Goal: Transaction & Acquisition: Purchase product/service

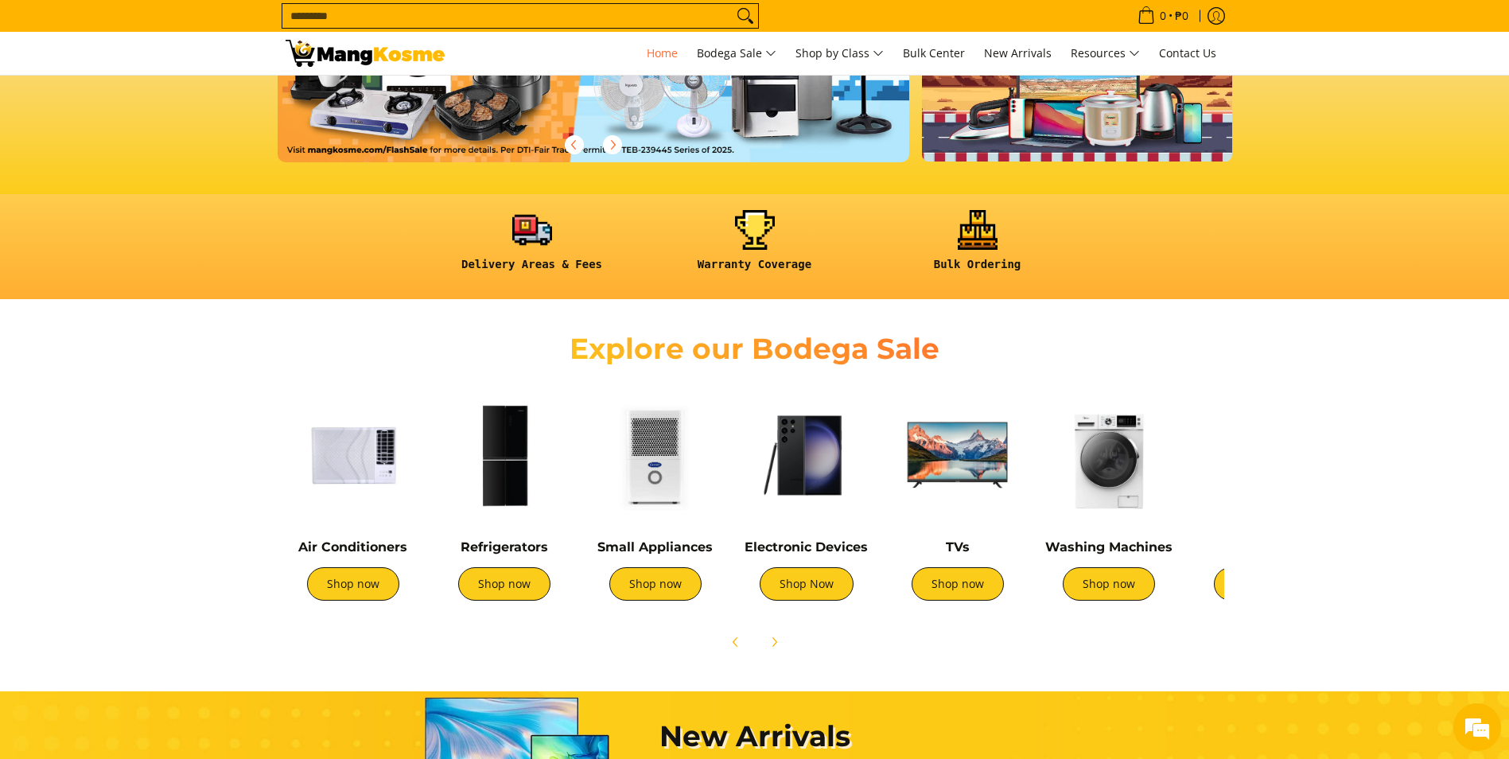
scroll to position [496, 0]
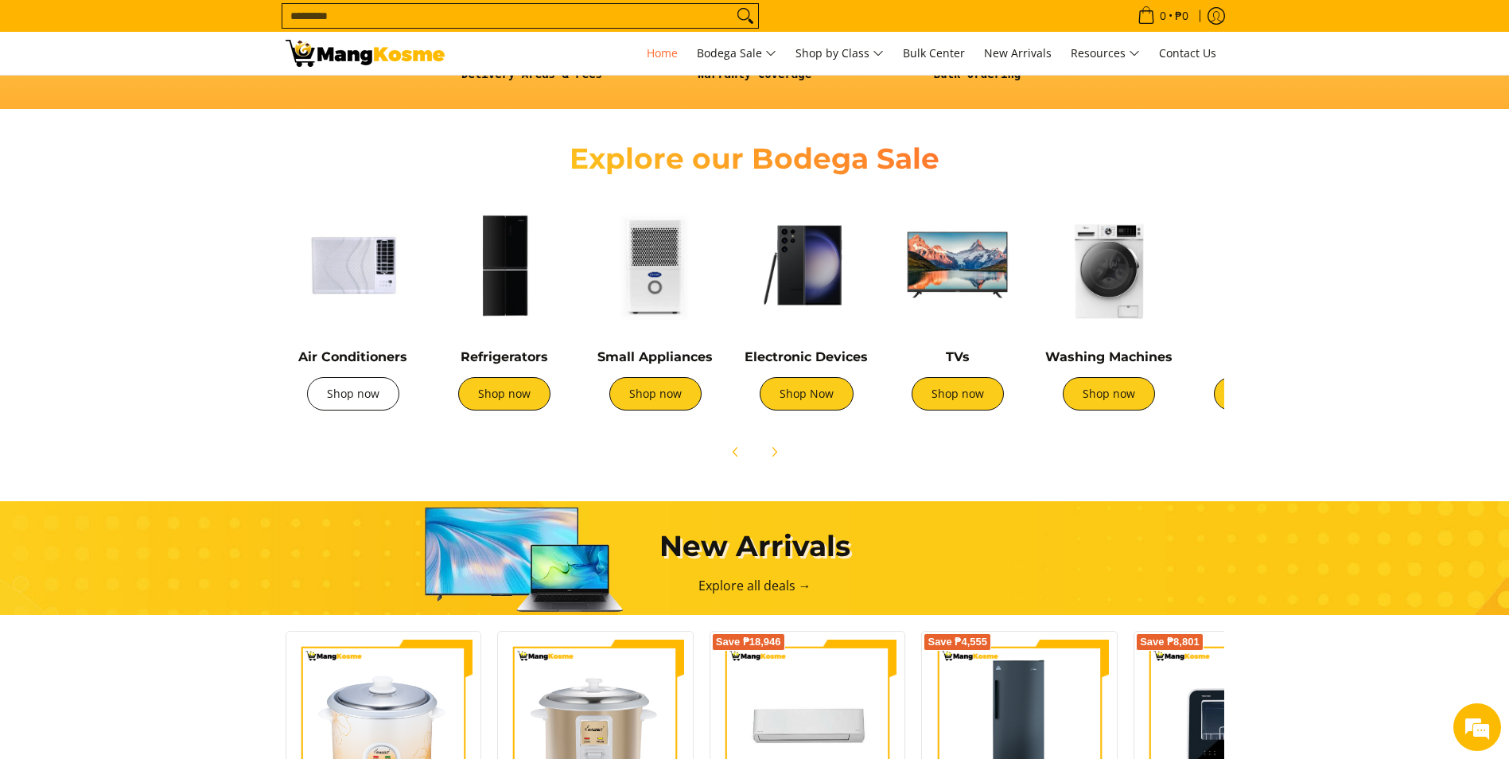
click at [369, 386] on link "Shop now" at bounding box center [353, 393] width 92 height 33
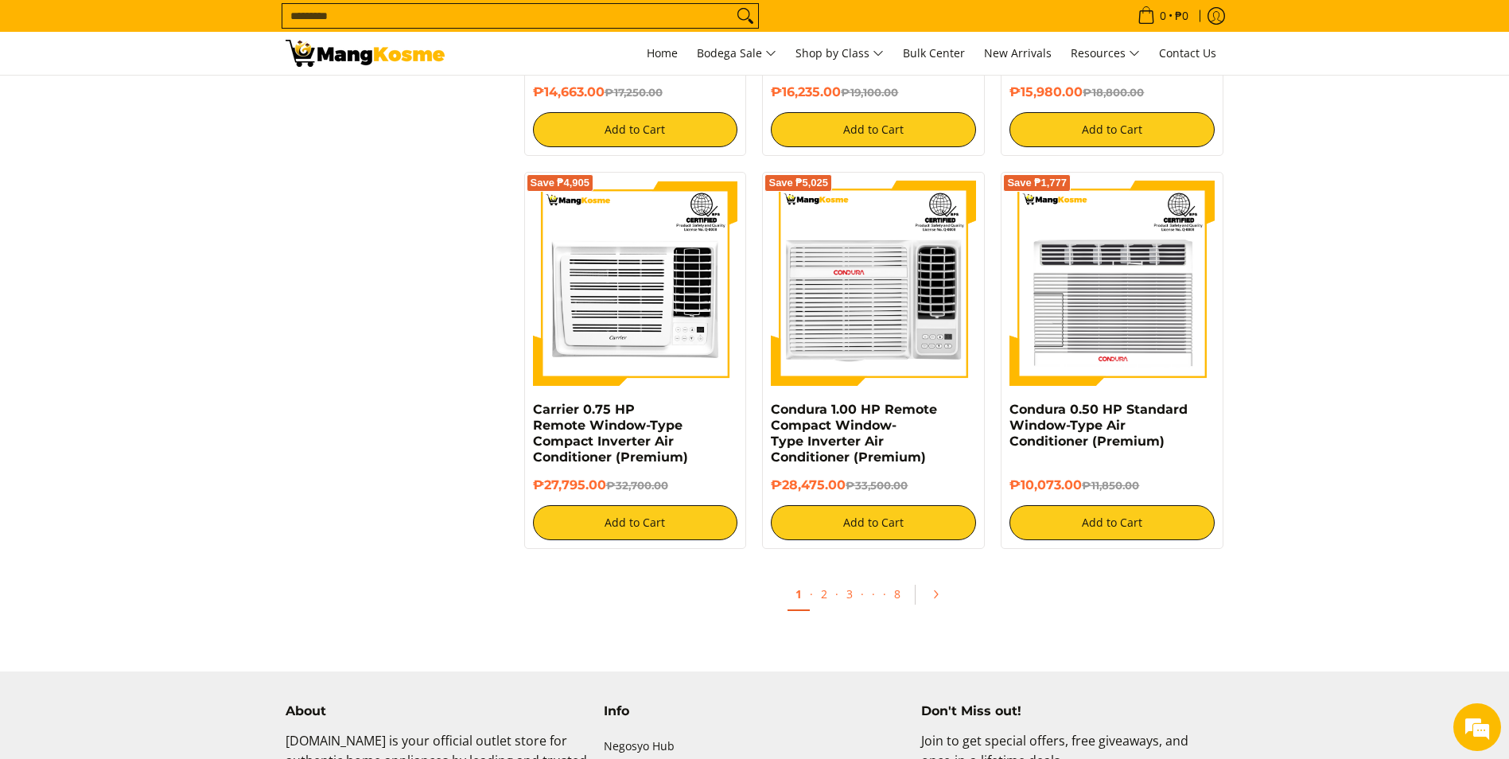
scroll to position [2847, 0]
click at [829, 603] on link "2" at bounding box center [824, 595] width 22 height 33
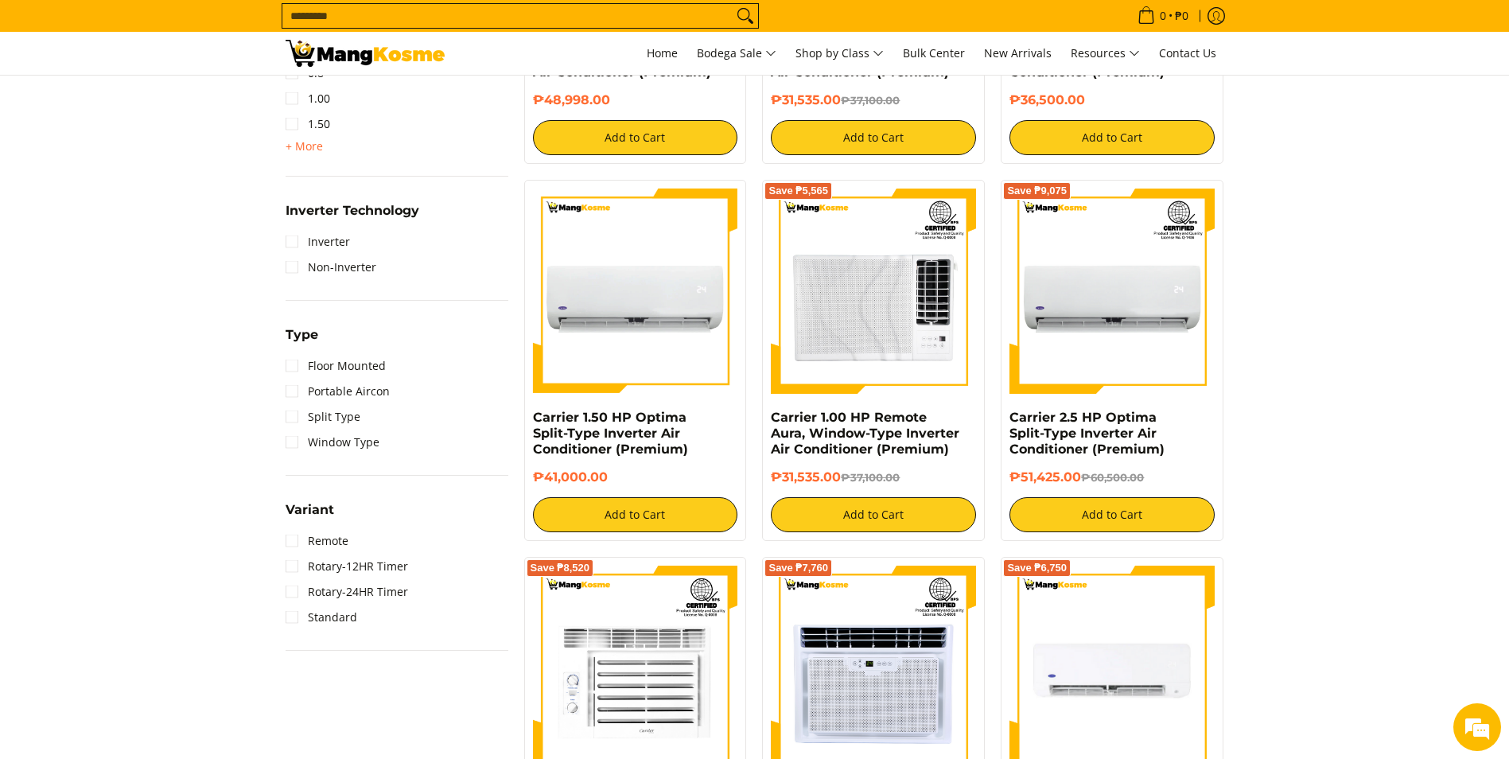
scroll to position [1058, 0]
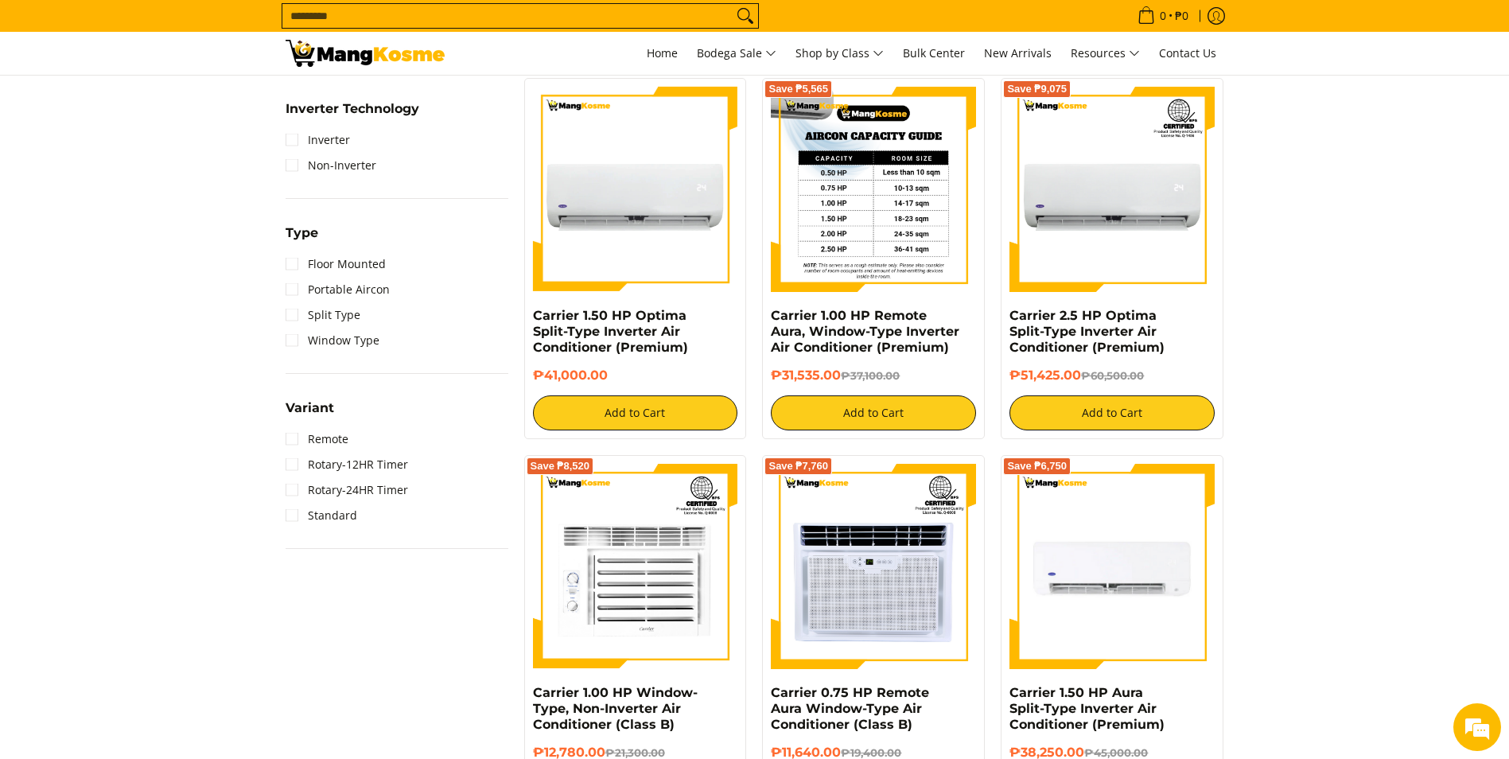
click at [919, 240] on img at bounding box center [873, 189] width 205 height 205
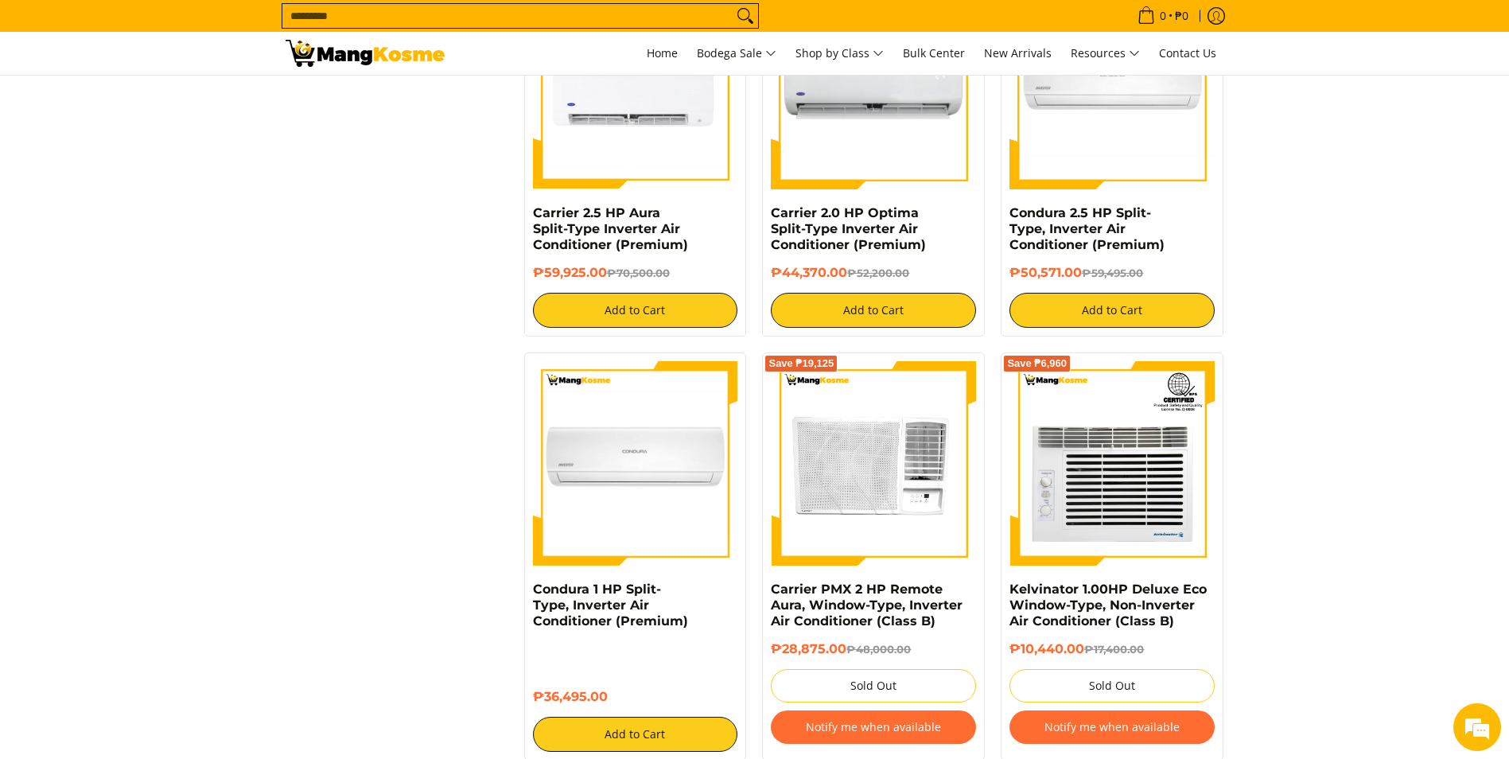
scroll to position [1917, 0]
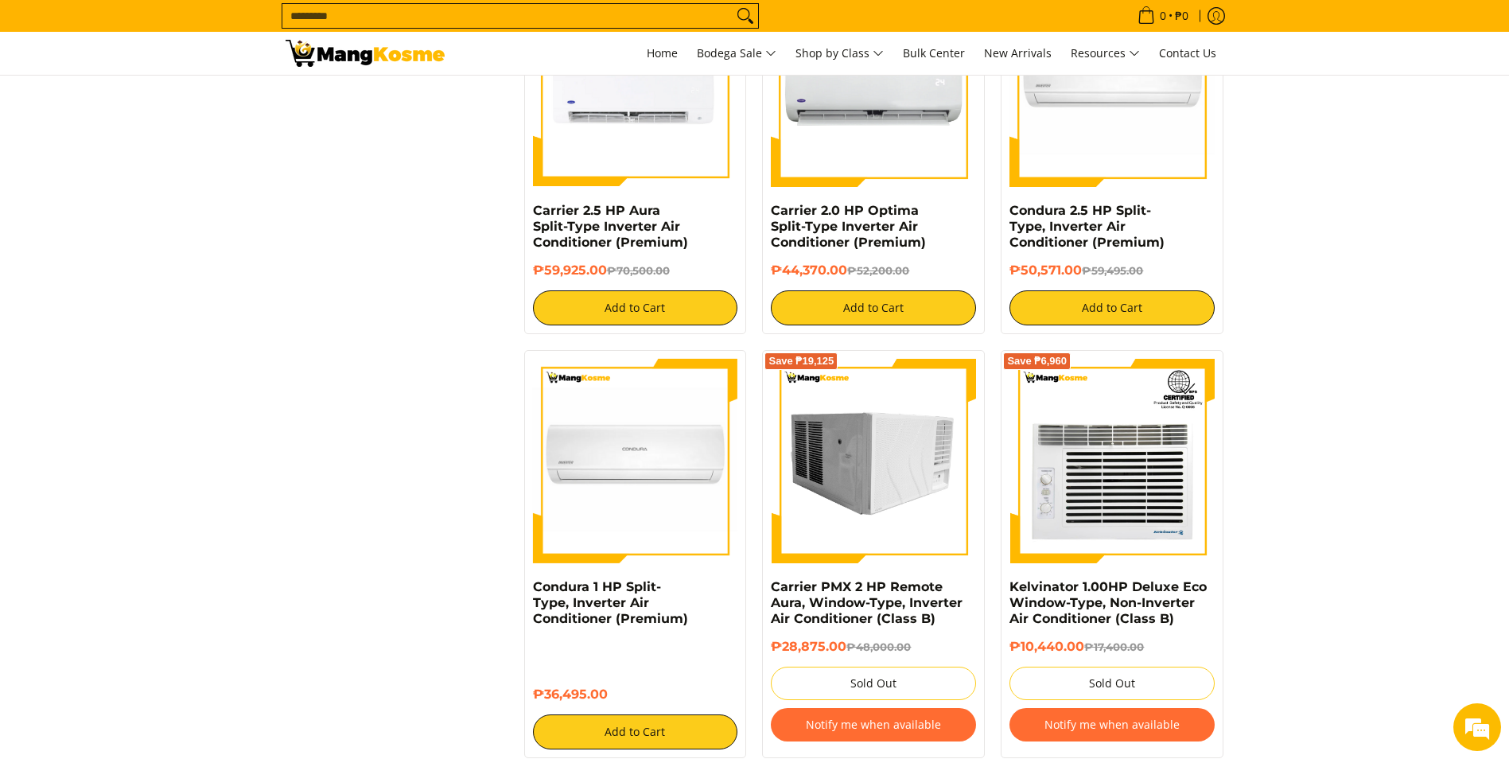
click at [915, 450] on img at bounding box center [873, 461] width 205 height 205
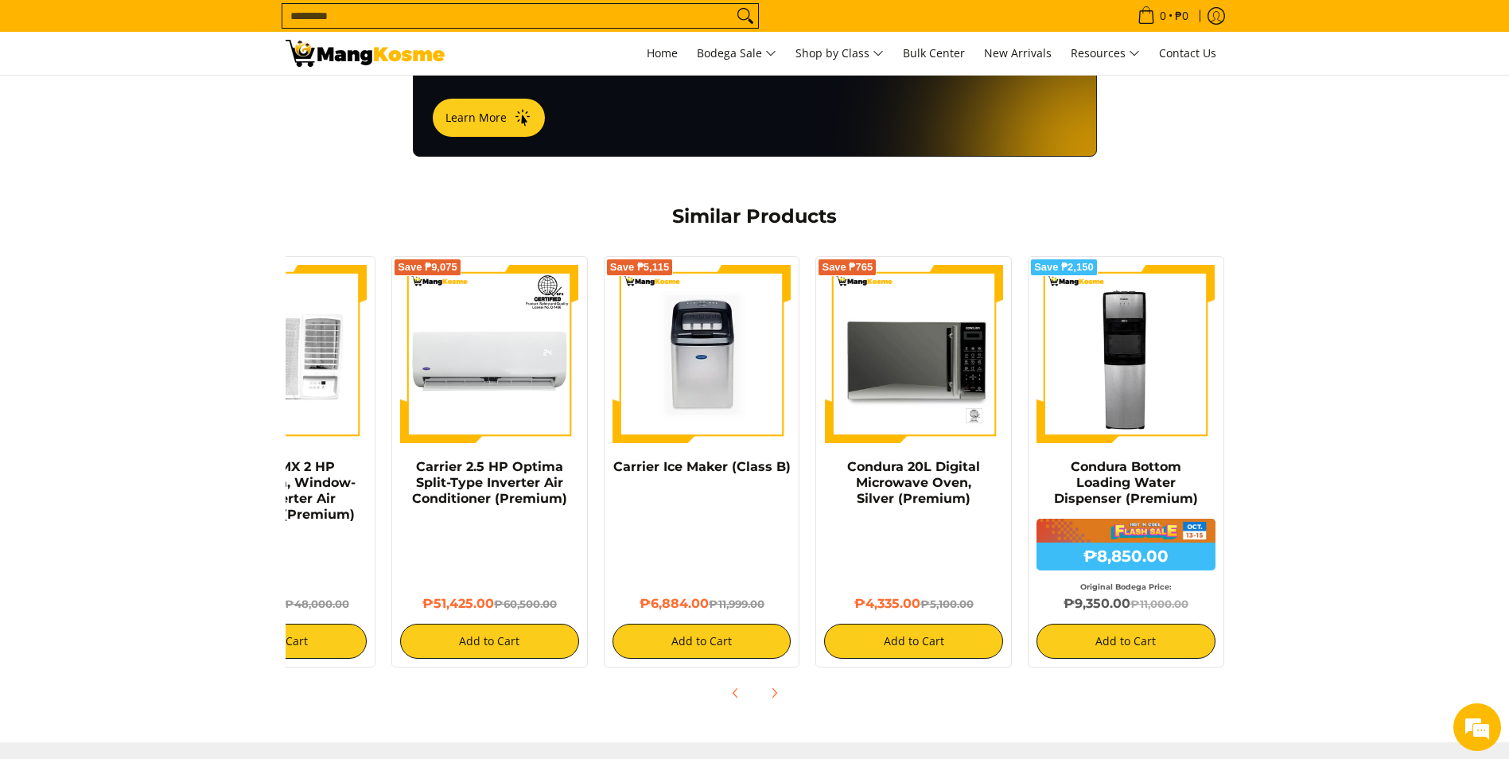
scroll to position [1047, 0]
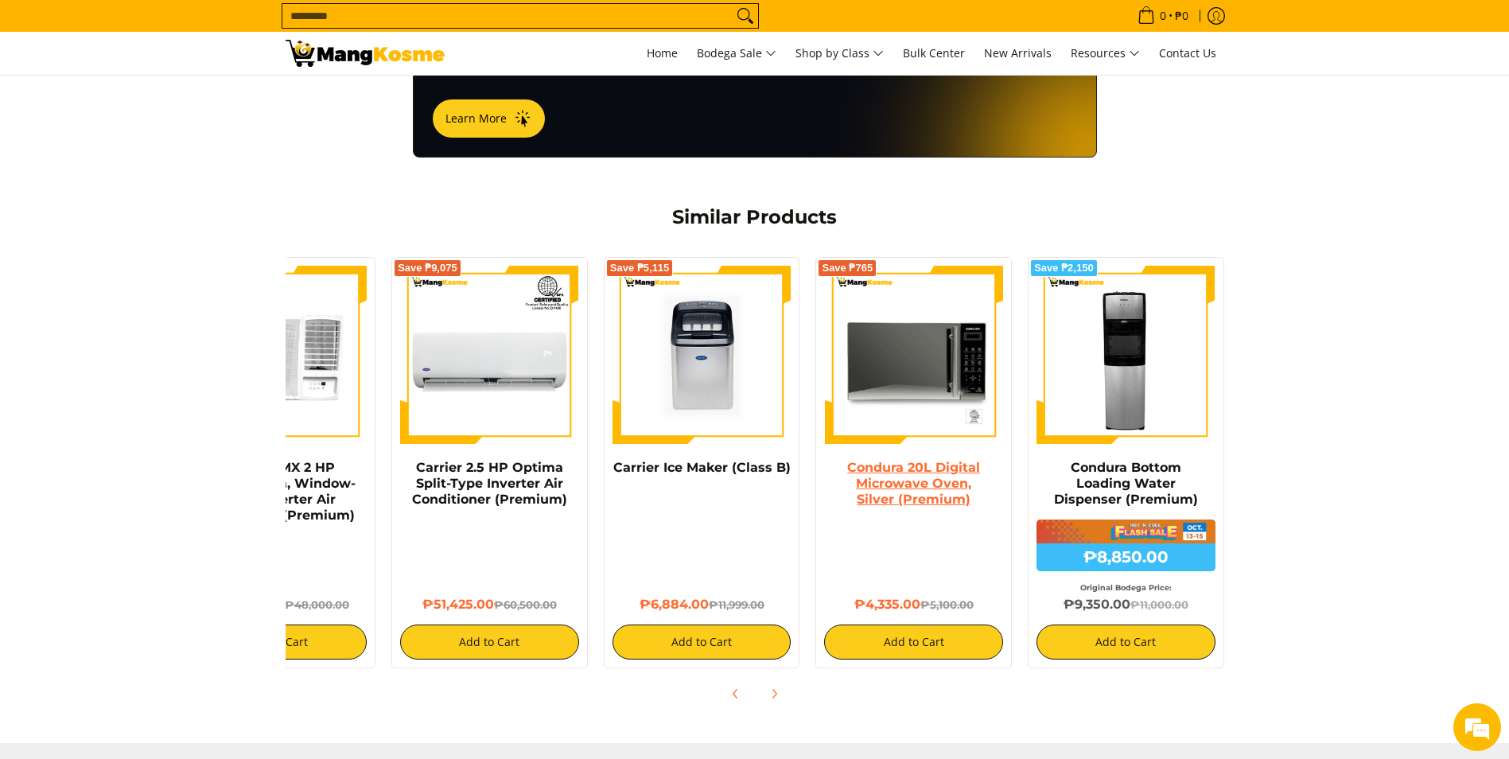
click at [958, 468] on link "Condura 20L Digital Microwave Oven, Silver (Premium)" at bounding box center [913, 483] width 133 height 47
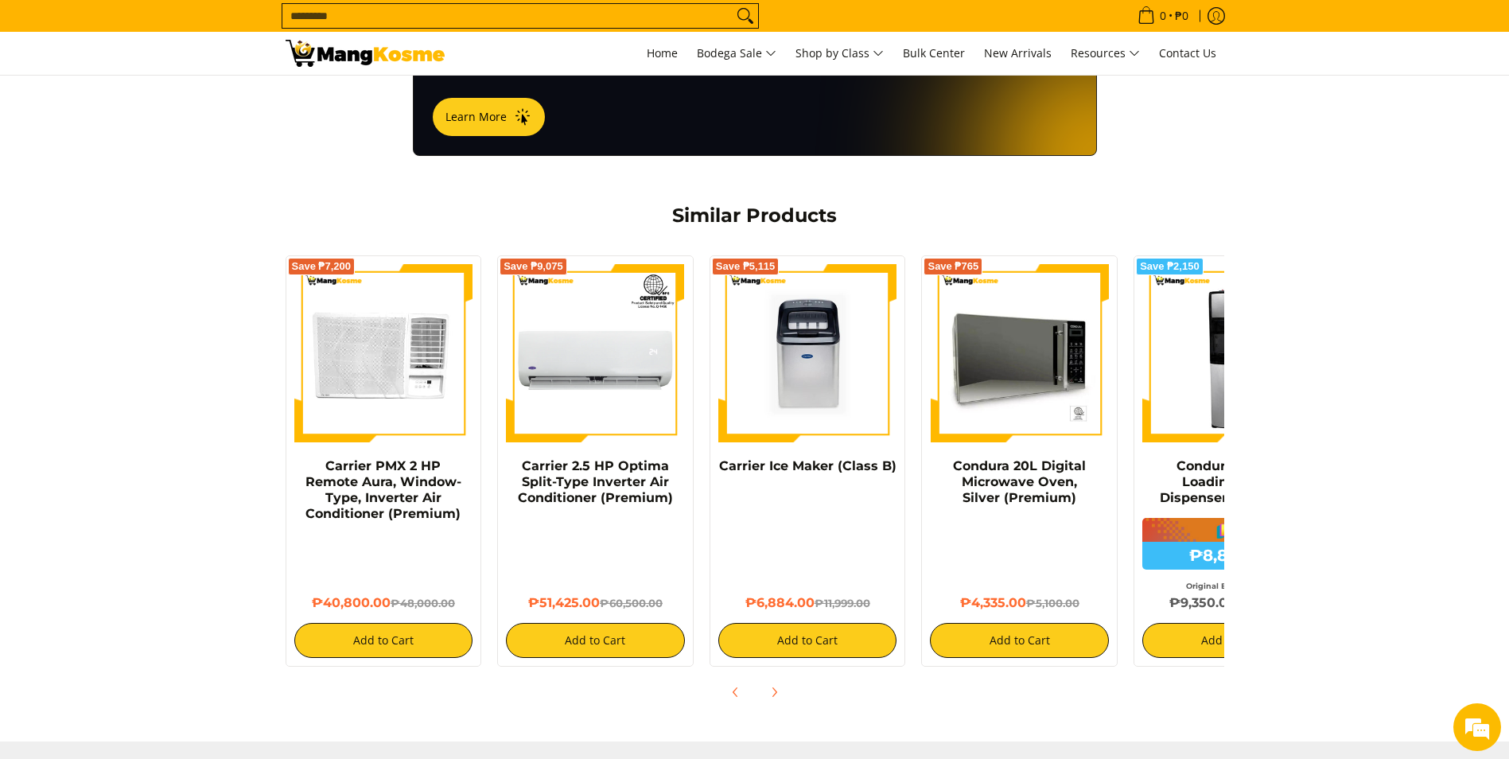
scroll to position [0, 106]
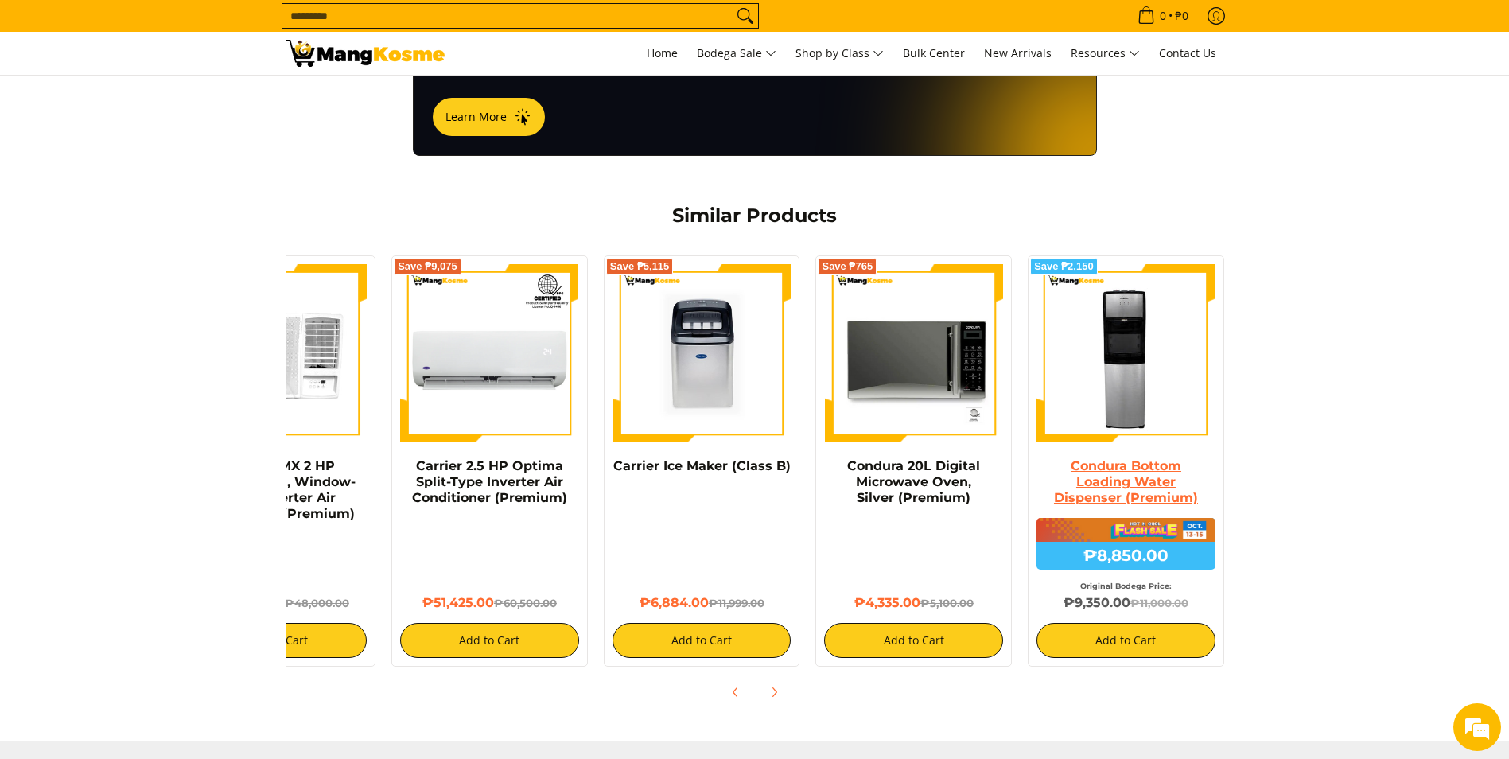
click at [1169, 458] on link "Condura Bottom Loading Water Dispenser (Premium)" at bounding box center [1126, 481] width 144 height 47
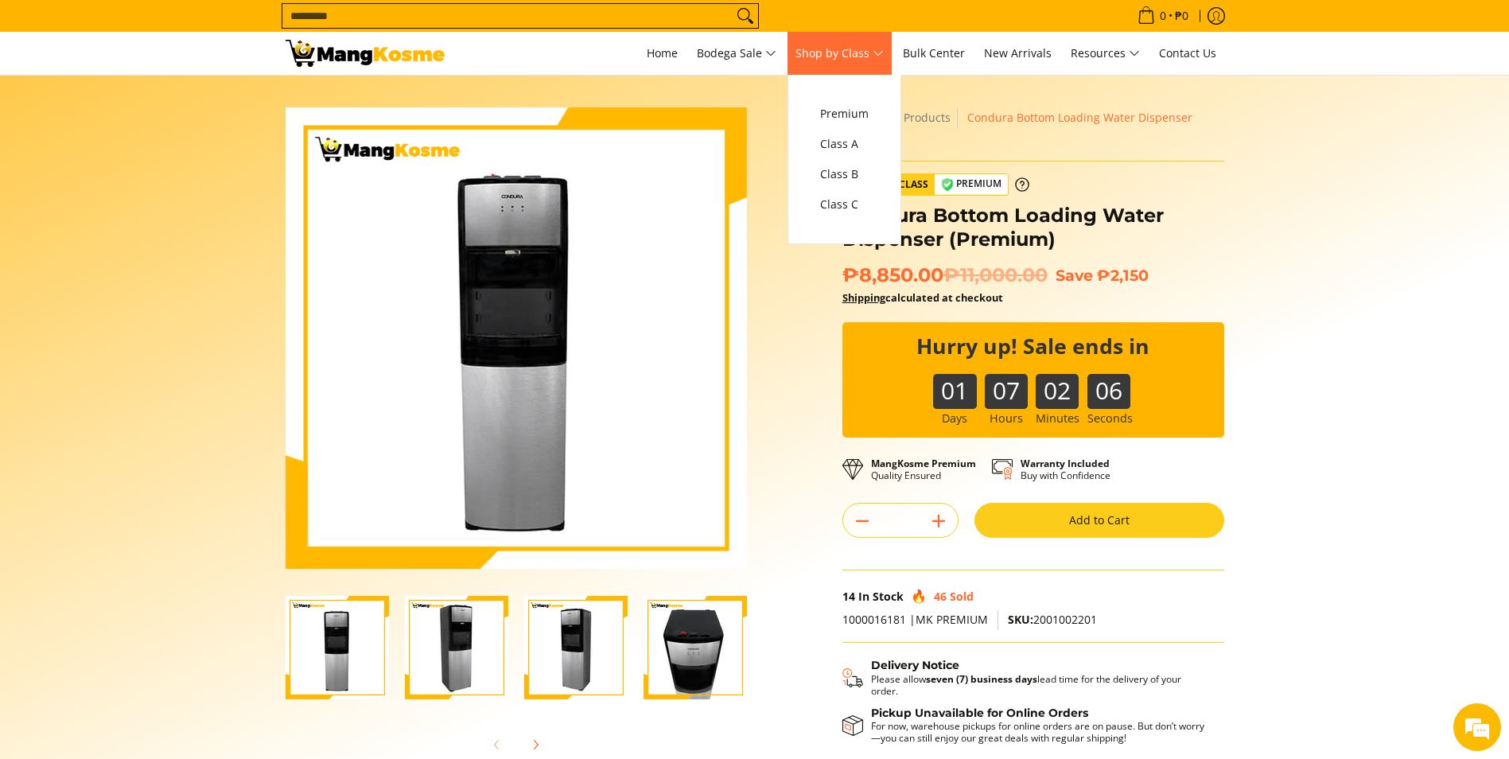
click at [842, 45] on span "Shop by Class" at bounding box center [839, 54] width 88 height 20
click at [858, 119] on span "Premium" at bounding box center [844, 114] width 49 height 20
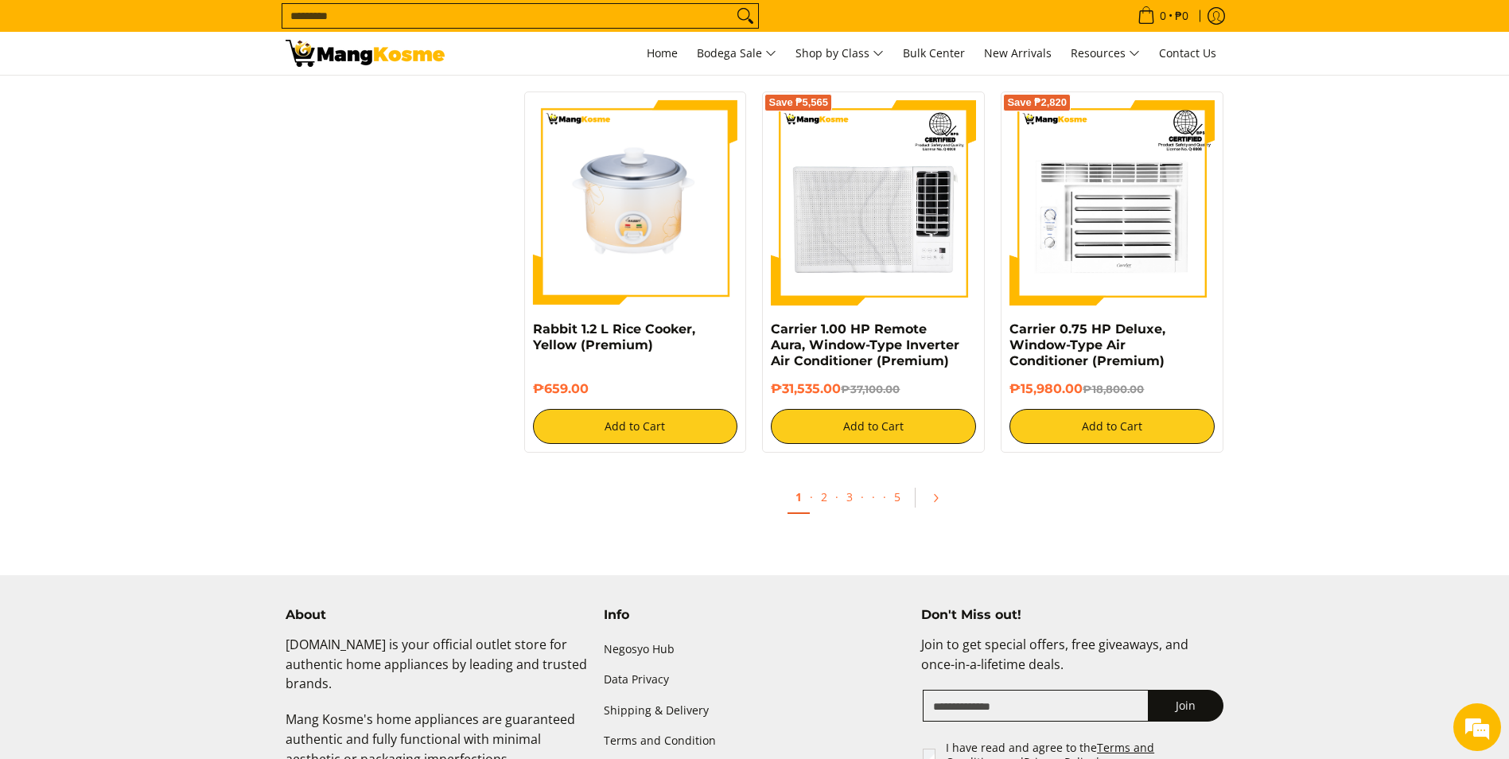
scroll to position [3187, 0]
click at [822, 500] on link "2" at bounding box center [824, 498] width 22 height 33
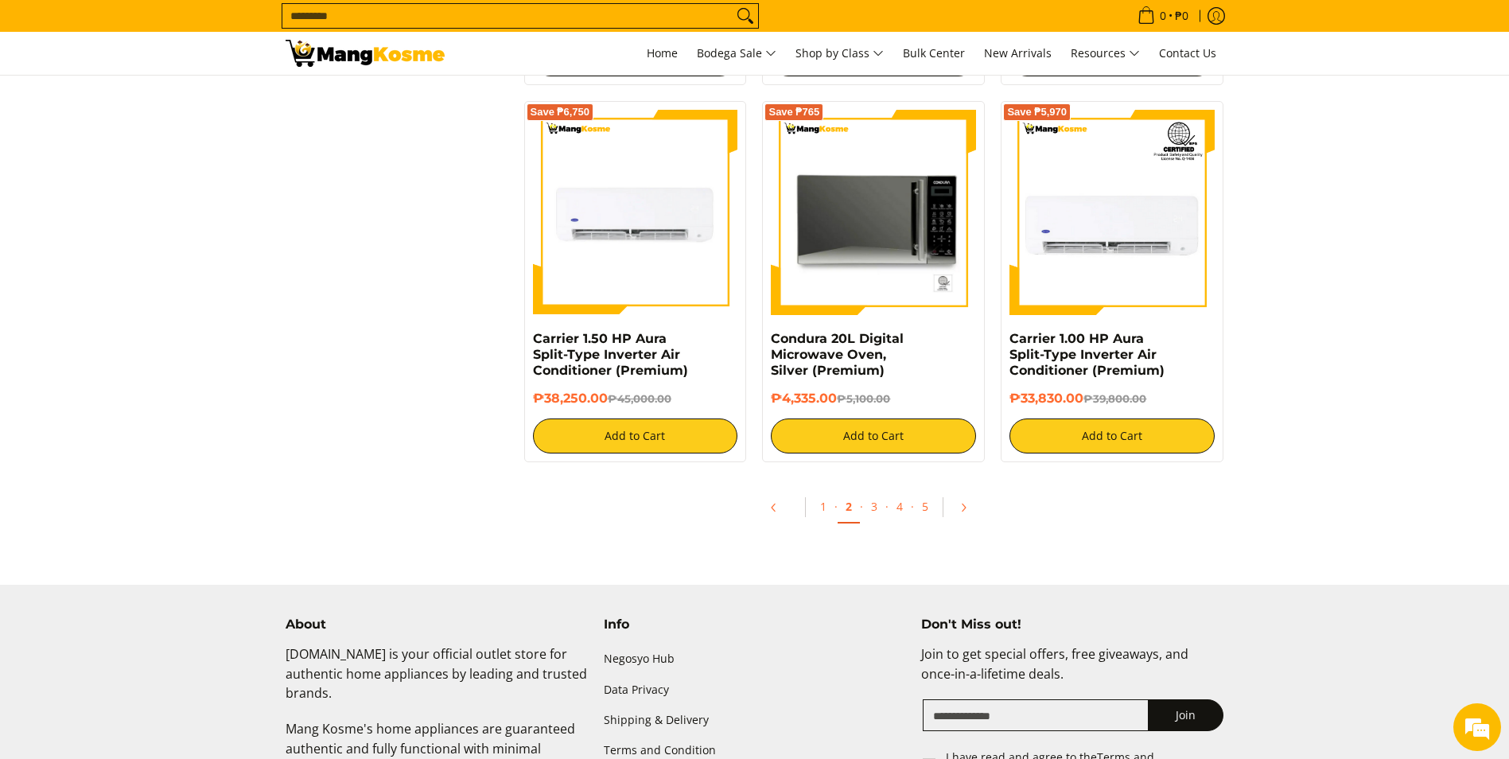
scroll to position [3240, 0]
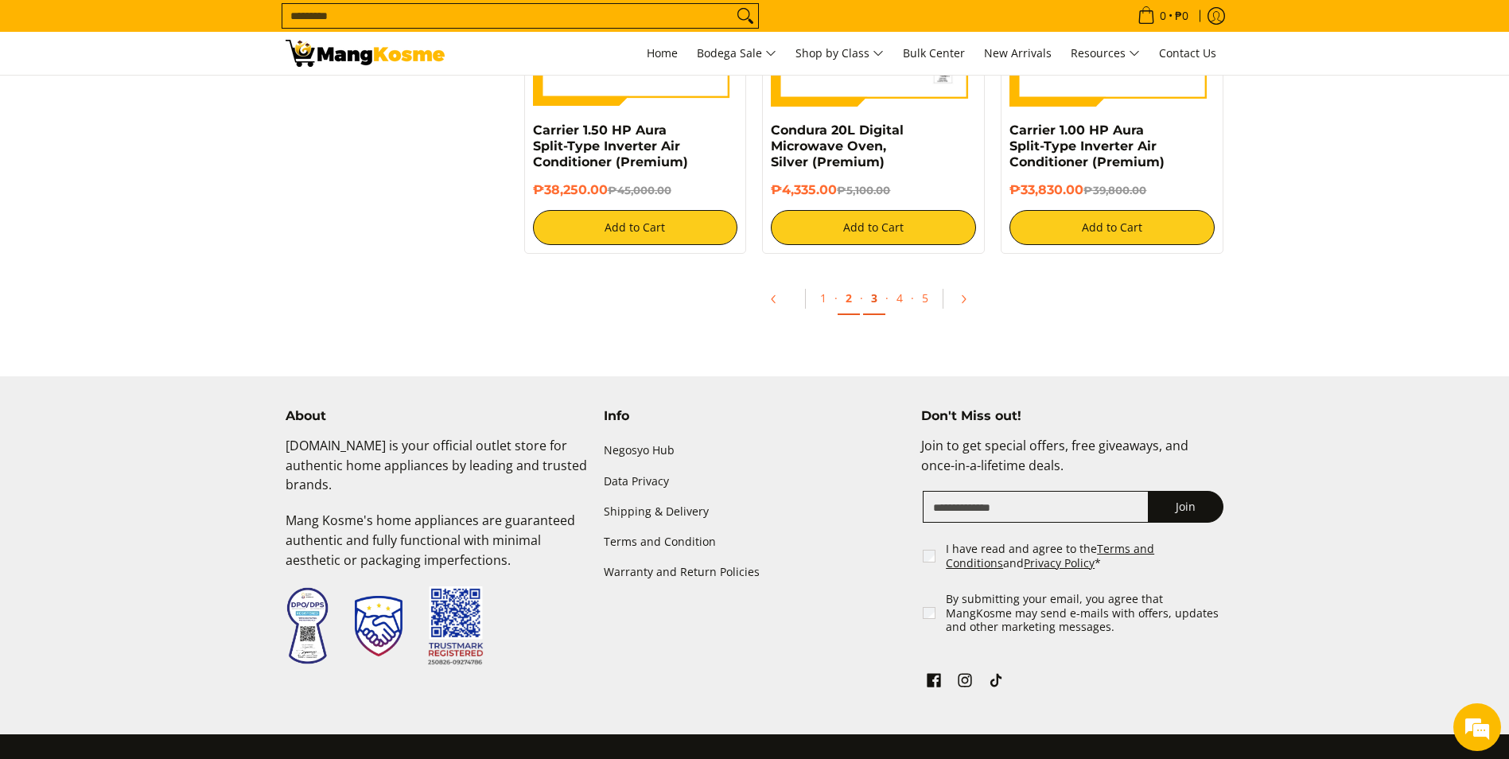
click at [868, 306] on link "3" at bounding box center [874, 298] width 22 height 33
